Goal: Task Accomplishment & Management: Use online tool/utility

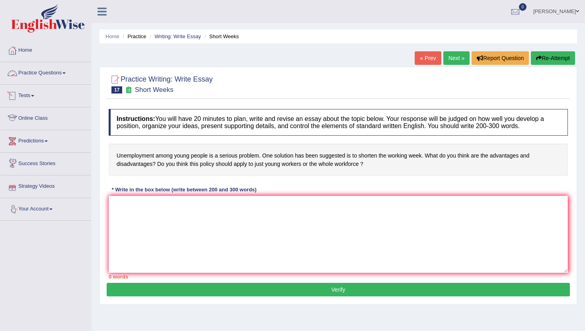
click at [42, 80] on link "Practice Questions" at bounding box center [45, 72] width 91 height 20
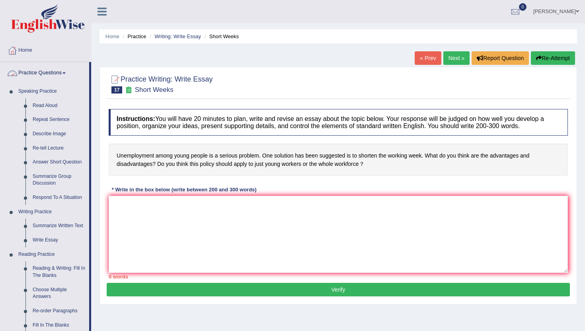
click at [39, 70] on link "Practice Questions" at bounding box center [44, 72] width 89 height 20
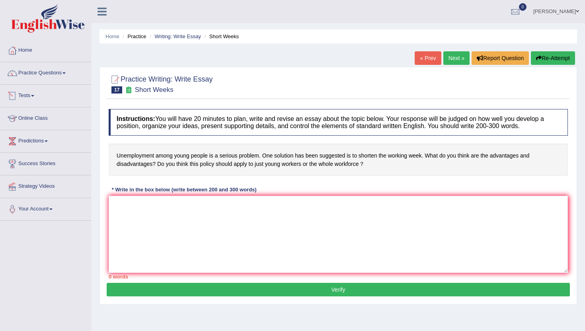
click at [31, 96] on link "Tests" at bounding box center [45, 95] width 91 height 20
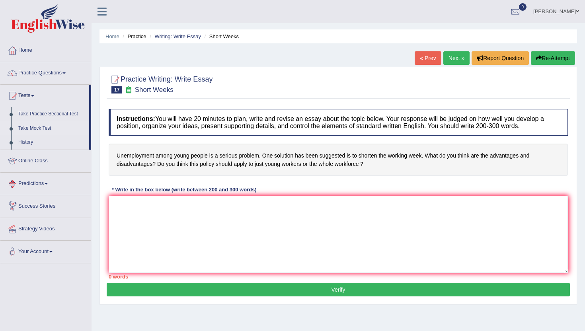
click at [26, 131] on link "Take Mock Test" at bounding box center [52, 128] width 74 height 14
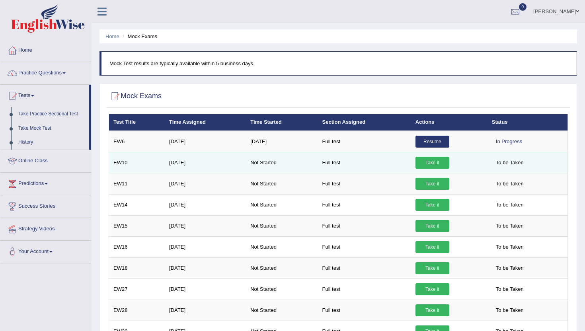
click at [431, 161] on link "Take it" at bounding box center [432, 163] width 34 height 12
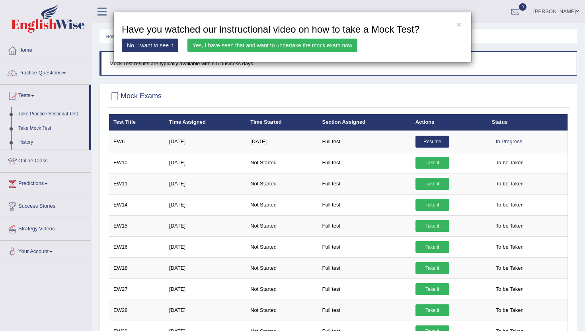
click at [260, 42] on link "Yes, I have seen that and want to undertake the mock exam now" at bounding box center [272, 46] width 170 height 14
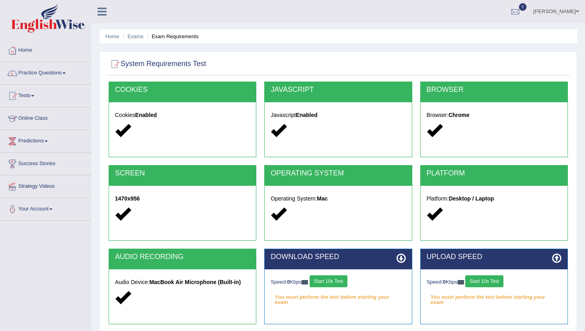
click at [332, 289] on div "Speed: 0 Kbps Start 10s Test" at bounding box center [338, 282] width 135 height 14
click at [334, 280] on button "Start 10s Test" at bounding box center [329, 281] width 38 height 12
click at [334, 280] on button "Start 10s Test" at bounding box center [337, 281] width 38 height 12
click at [503, 281] on button "Start 10s Test" at bounding box center [484, 281] width 38 height 12
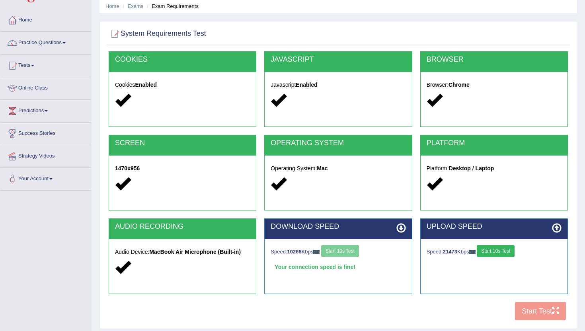
scroll to position [32, 0]
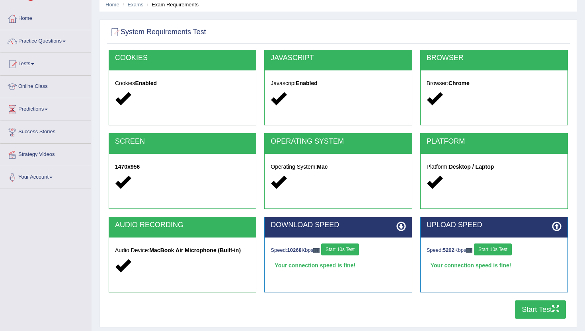
click at [526, 306] on button "Start Test" at bounding box center [540, 309] width 51 height 18
